Goal: Task Accomplishment & Management: Complete application form

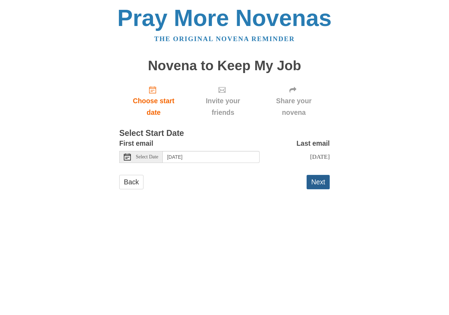
click at [317, 183] on button "Next" at bounding box center [318, 182] width 23 height 14
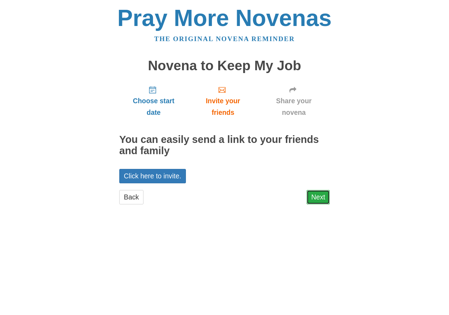
click at [315, 195] on link "Next" at bounding box center [318, 197] width 23 height 14
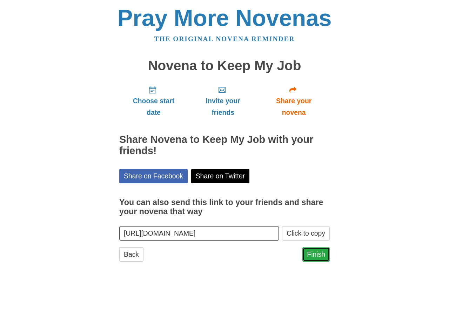
click at [314, 253] on link "Finish" at bounding box center [315, 254] width 27 height 14
